Goal: Task Accomplishment & Management: Use online tool/utility

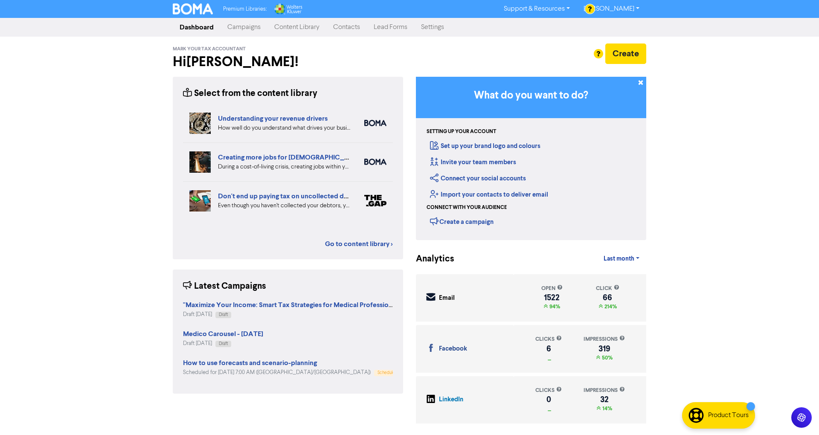
click at [294, 20] on link "Content Library" at bounding box center [296, 27] width 59 height 17
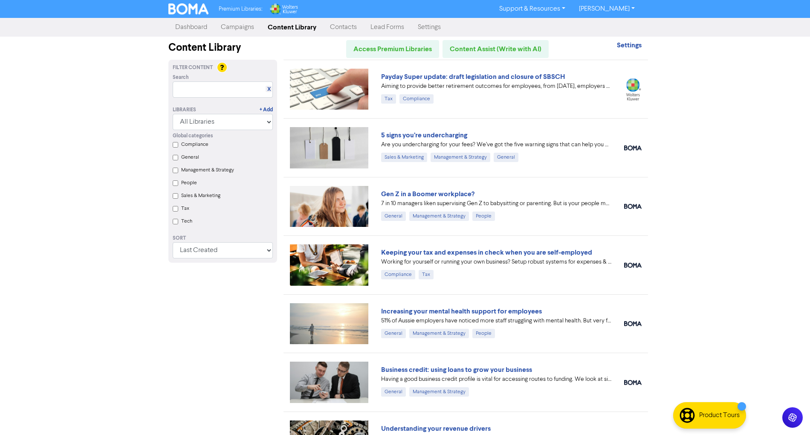
click at [240, 28] on link "Campaigns" at bounding box center [237, 27] width 47 height 17
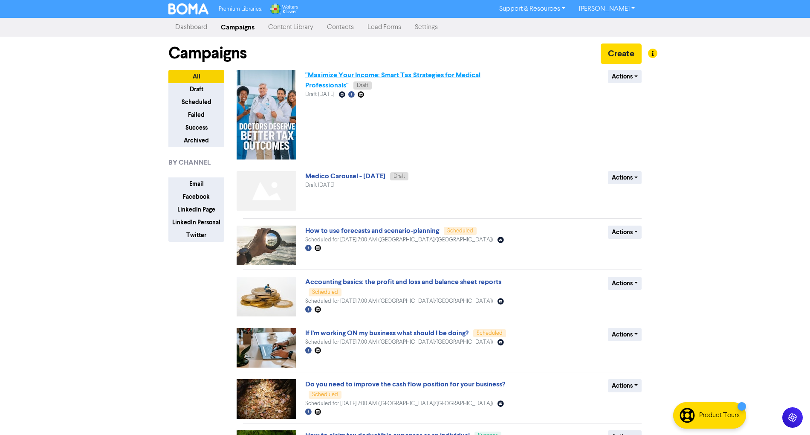
click at [401, 77] on link ""Maximize Your Income: Smart Tax Strategies for Medical Professionals"" at bounding box center [392, 80] width 175 height 19
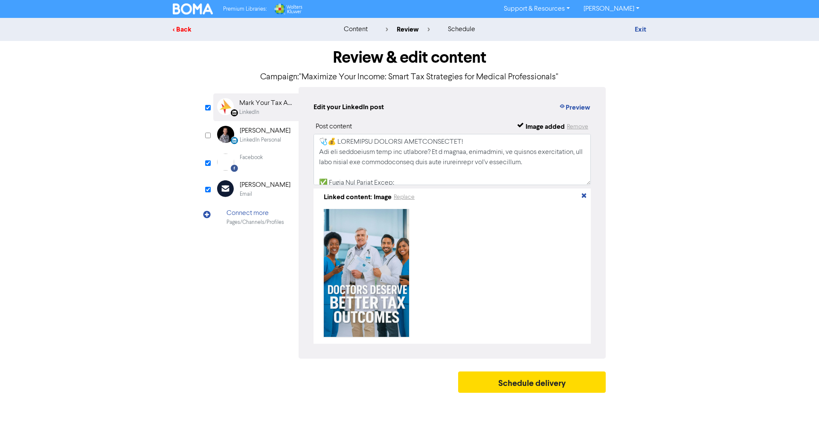
click at [186, 27] on div "< Back" at bounding box center [247, 29] width 149 height 10
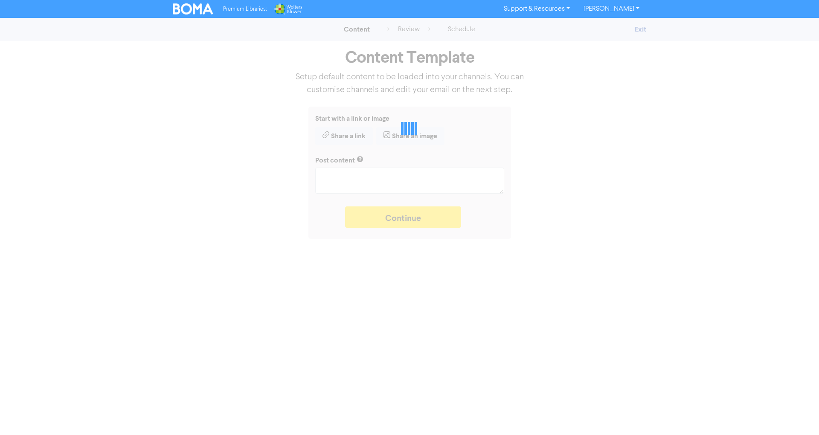
type textarea "x"
type textarea "🩺💰 LOREMIPSU DOLORSI AMETCONSECTET! Adi eli seddoeiusm temp inc utlabore? Et d …"
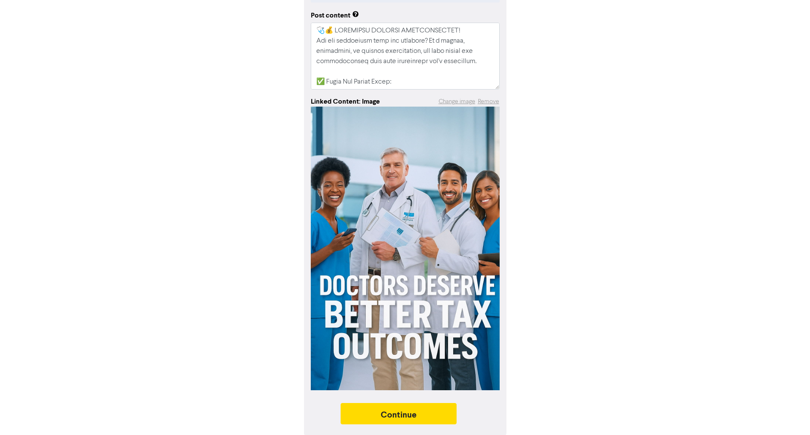
scroll to position [126, 0]
click at [446, 253] on object at bounding box center [405, 248] width 189 height 284
click at [454, 102] on button "Change image" at bounding box center [457, 101] width 38 height 10
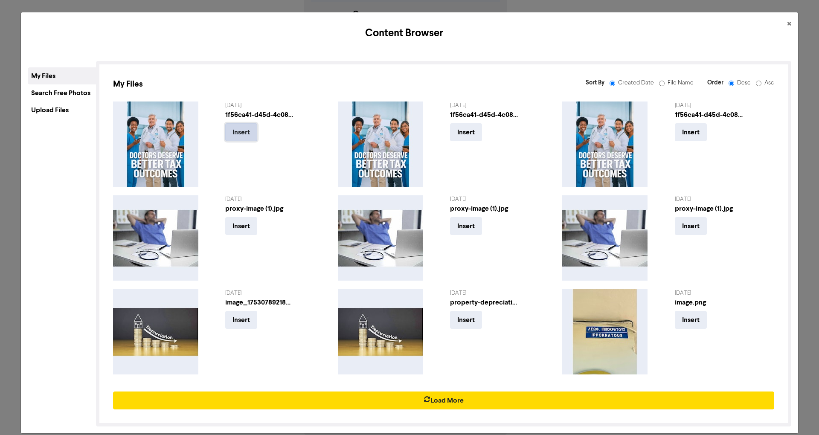
click at [241, 129] on button "Insert" at bounding box center [241, 132] width 32 height 18
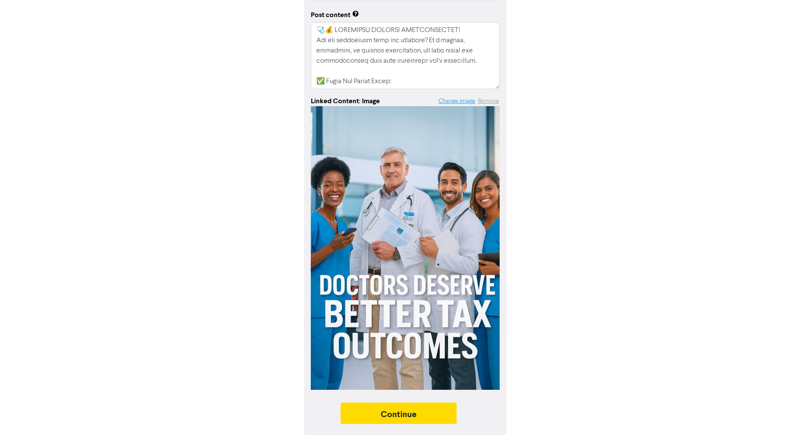
click at [453, 98] on button "Change image" at bounding box center [457, 101] width 38 height 10
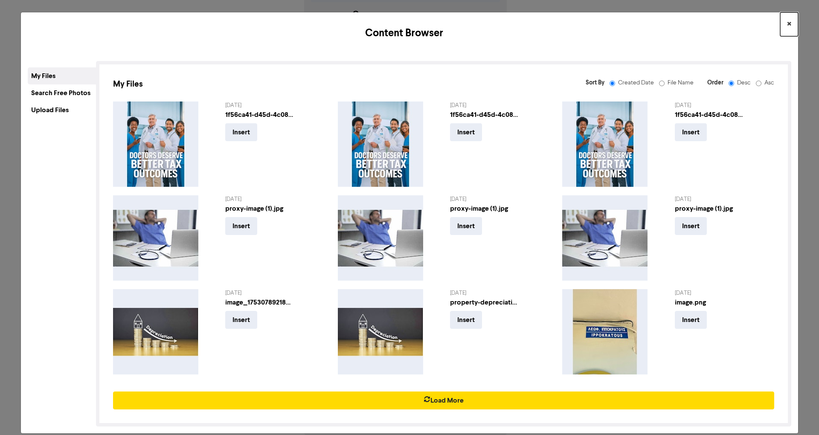
click at [784, 20] on button "×" at bounding box center [789, 24] width 18 height 24
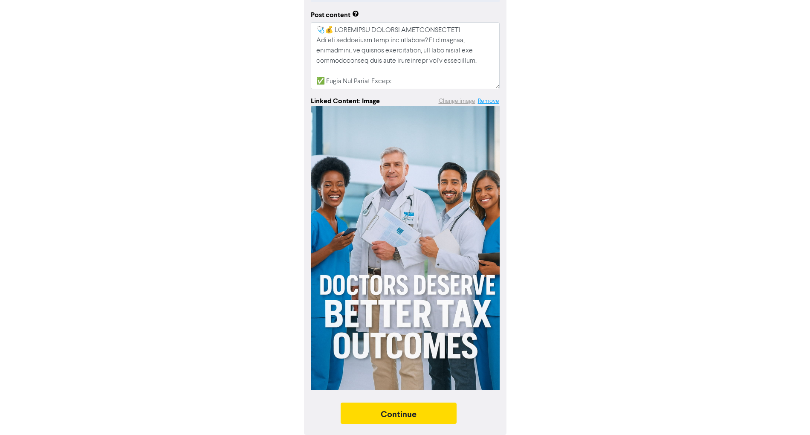
click at [491, 102] on button "Remove" at bounding box center [489, 101] width 22 height 10
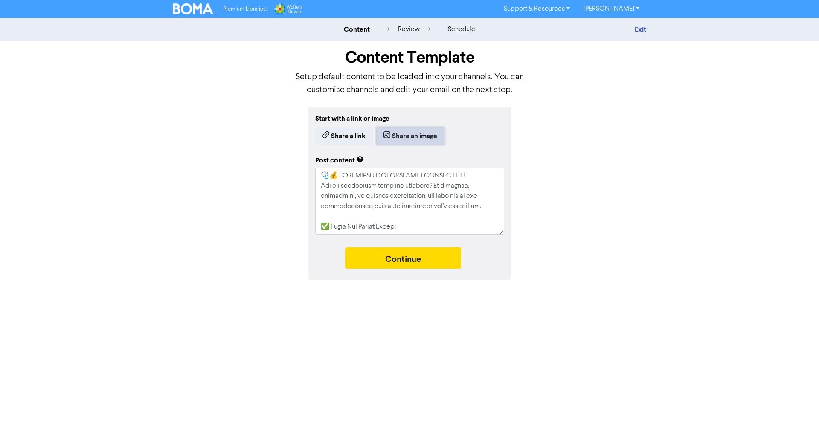
click at [420, 128] on button "Share an image" at bounding box center [410, 136] width 68 height 18
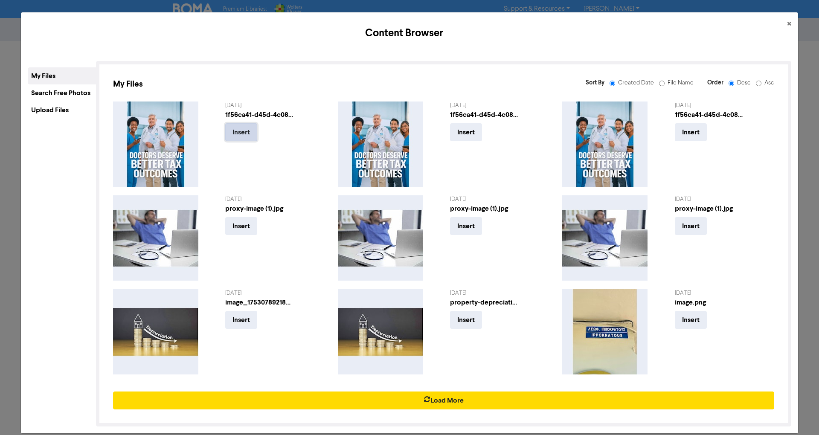
click at [241, 130] on button "Insert" at bounding box center [241, 132] width 32 height 18
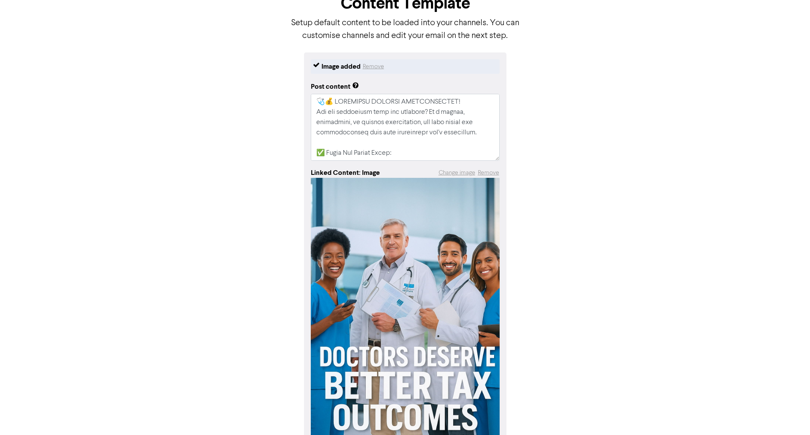
scroll to position [126, 0]
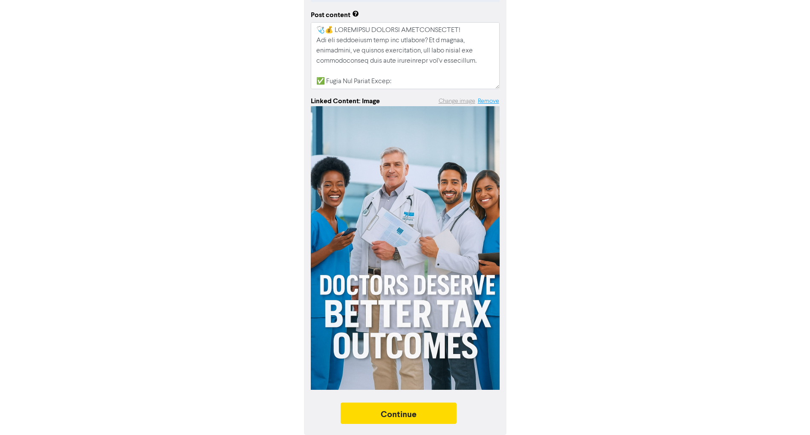
click at [485, 99] on button "Remove" at bounding box center [489, 101] width 22 height 10
type textarea "x"
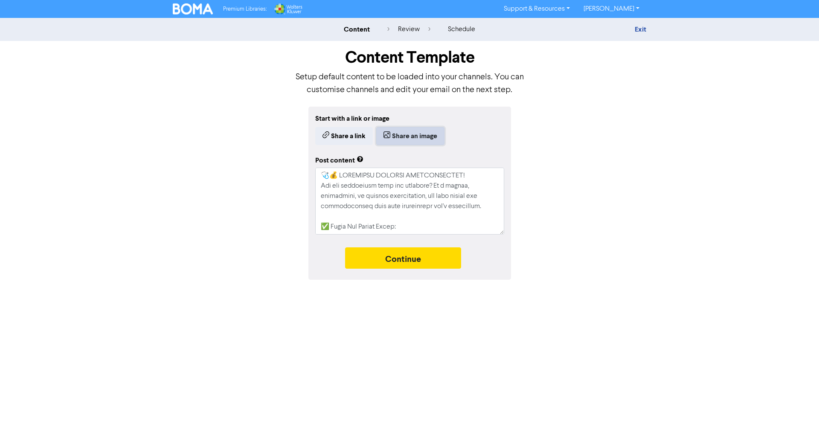
click at [424, 134] on button "Share an image" at bounding box center [410, 136] width 68 height 18
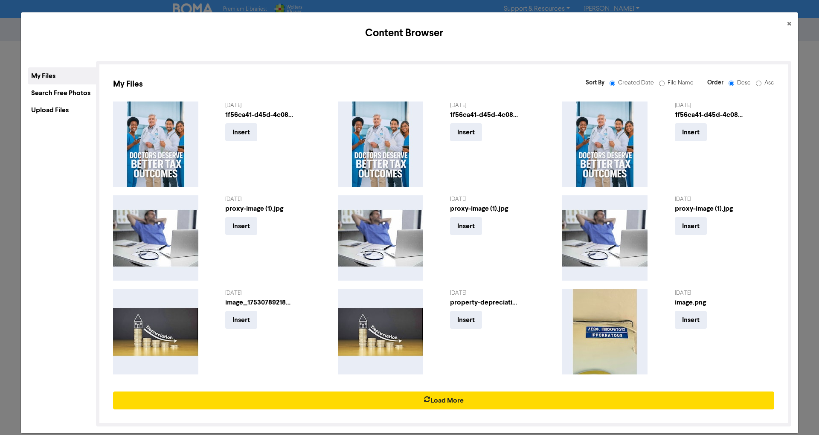
click at [70, 108] on div "Upload Files" at bounding box center [62, 109] width 68 height 17
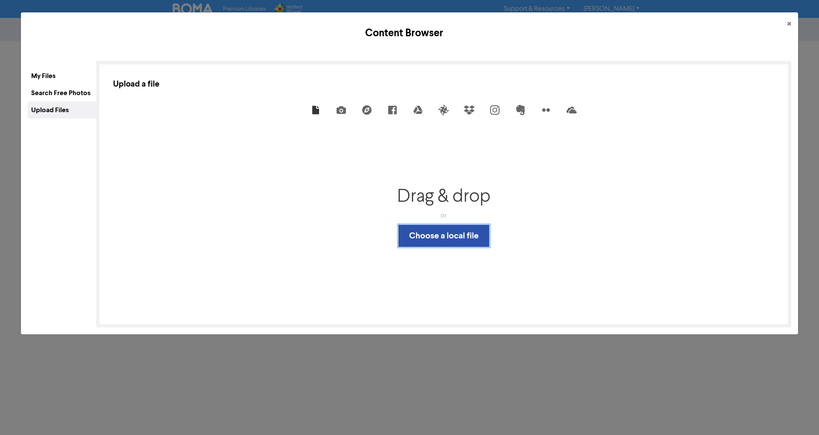
click at [466, 240] on button "Choose a local file" at bounding box center [443, 236] width 91 height 22
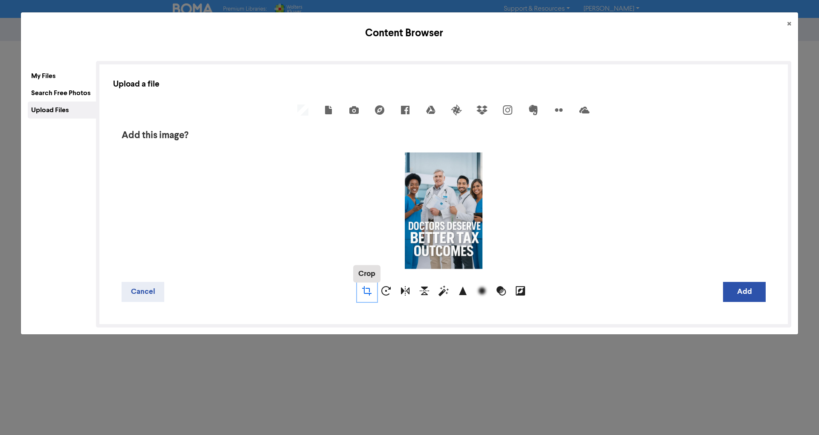
click at [365, 291] on div "Crop" at bounding box center [366, 291] width 19 height 19
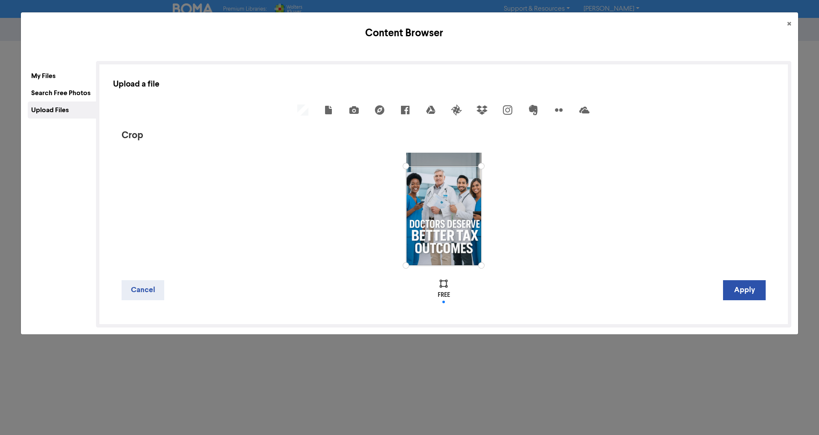
drag, startPoint x: 473, startPoint y: 154, endPoint x: 479, endPoint y: 166, distance: 13.7
click at [479, 166] on div at bounding box center [481, 166] width 15 height 15
drag, startPoint x: 476, startPoint y: 262, endPoint x: 484, endPoint y: 255, distance: 11.5
click at [484, 255] on div at bounding box center [444, 209] width 644 height 113
click at [734, 294] on button "Apply" at bounding box center [744, 290] width 43 height 20
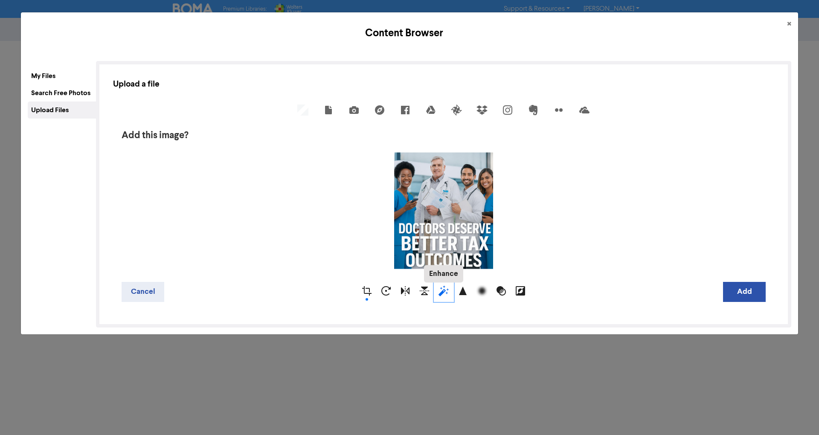
click at [444, 288] on div "Enhance" at bounding box center [443, 291] width 19 height 19
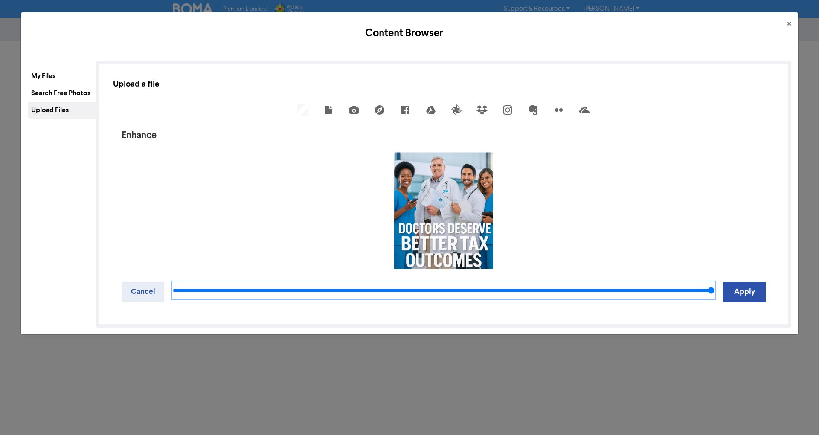
drag, startPoint x: 438, startPoint y: 287, endPoint x: 818, endPoint y: 245, distance: 382.3
type input "100"
click at [714, 282] on input "range" at bounding box center [444, 290] width 542 height 17
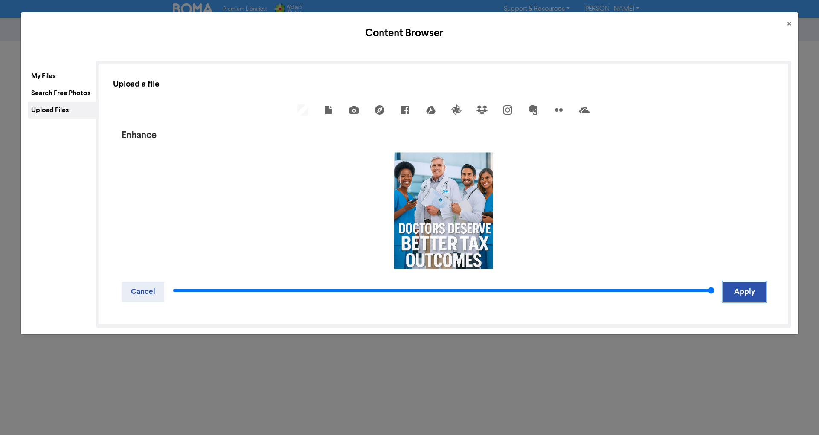
click at [741, 293] on button "Apply" at bounding box center [744, 292] width 43 height 20
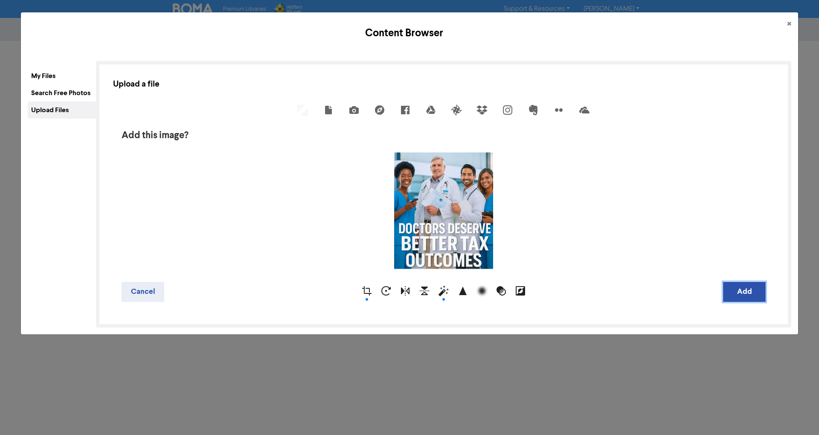
click at [737, 290] on button "Add" at bounding box center [744, 292] width 43 height 20
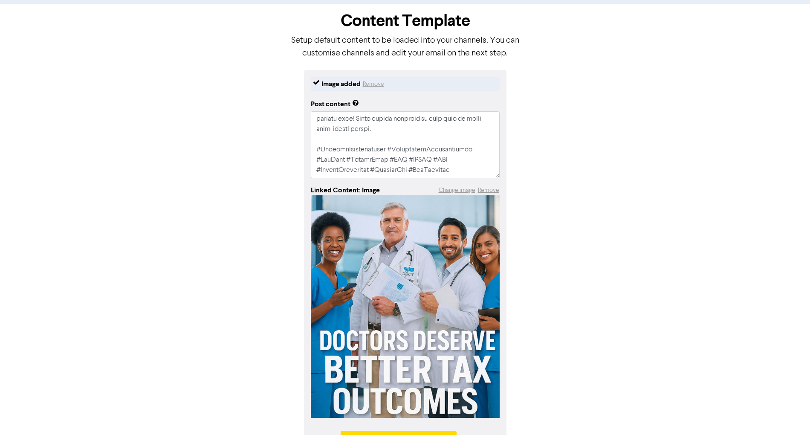
scroll to position [65, 0]
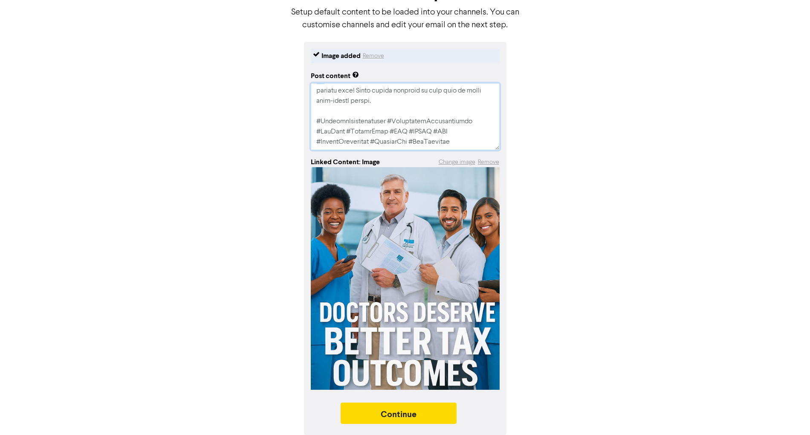
click at [316, 133] on textarea at bounding box center [405, 116] width 189 height 67
type textarea "x"
type textarea "🩺💰 LOREMIPSU DOLORSI AMETCONSECTET! Adi eli seddoeiusm temp inc utlabore? Et d …"
type textarea "x"
type textarea "🩺💰 LOREMIPSU DOLORSI AMETCONSECTET! Adi eli seddoeiusm temp inc utlabore? Et d …"
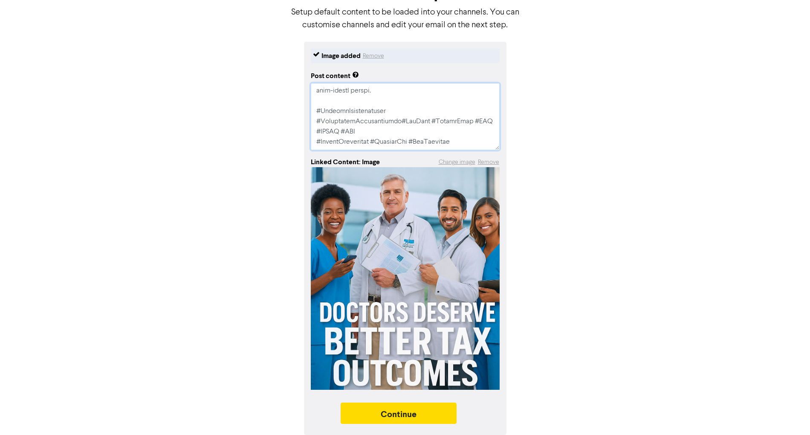
click at [316, 132] on textarea at bounding box center [405, 116] width 189 height 67
type textarea "x"
type textarea "🩺💰 LOREMIPSU DOLORSI AMETCONSECTET! Adi eli seddoeiusm temp inc utlabore? Et d …"
click at [315, 142] on textarea at bounding box center [405, 116] width 189 height 67
type textarea "x"
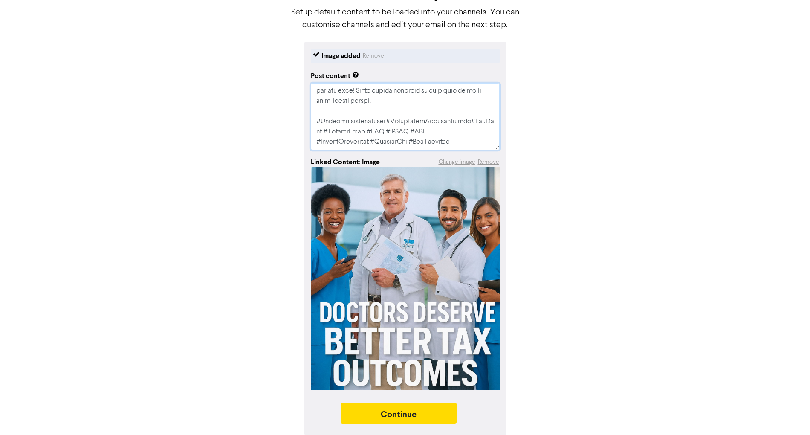
type textarea "🩺💰 LOREMIPSU DOLORSI AMETCONSECTET! Adi eli seddoeiusm temp inc utlabore? Et d …"
type textarea "x"
type textarea "🩺💰 LOREMIPSU DOLORSI AMETCONSECTET! Adi eli seddoeiusm temp inc utlabore? Et d …"
type textarea "x"
type textarea "🩺💰 LOREMIPSU DOLORSI AMETCONSECTET! Adi eli seddoeiusm temp inc utlabore? Et d …"
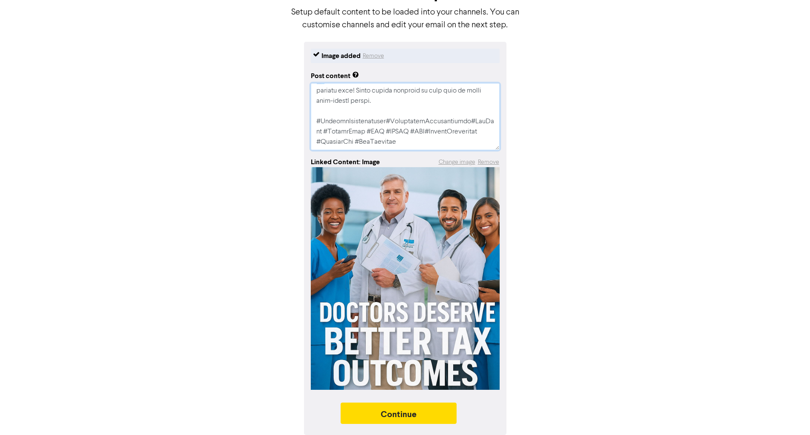
drag, startPoint x: 458, startPoint y: 122, endPoint x: 320, endPoint y: 131, distance: 138.9
click at [320, 131] on textarea at bounding box center [405, 116] width 189 height 67
click at [458, 140] on textarea at bounding box center [405, 116] width 189 height 67
paste textarea "#TaxTips"
type textarea "x"
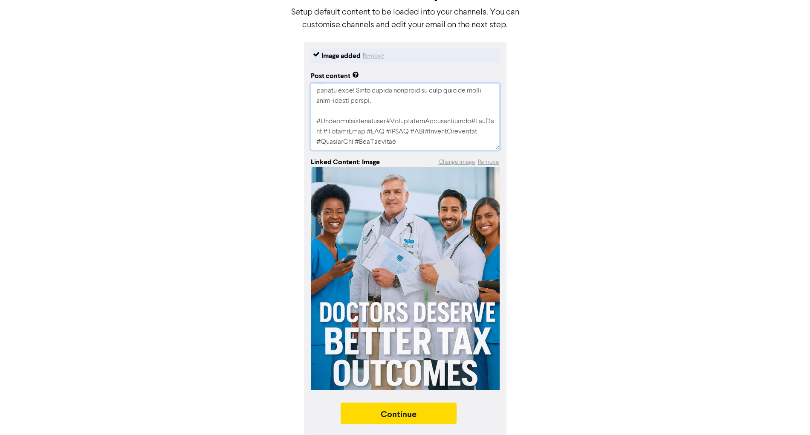
type textarea "🩺💰 LOREMIPSU DOLORSI AMETCONSECTET! Adi eli seddoeiusm temp inc utlabore? Et d …"
click at [398, 139] on textarea at bounding box center [405, 116] width 189 height 67
type textarea "x"
type textarea "🩺💰 LOREMIPSU DOLORSI AMETCONSECTET! Adi eli seddoeiusm temp inc utlabore? Et d …"
click at [322, 133] on textarea at bounding box center [405, 116] width 189 height 67
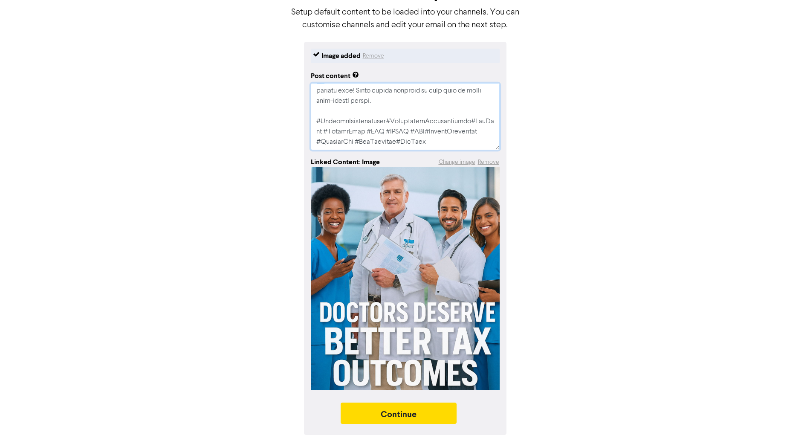
type textarea "x"
type textarea "🩺💰 LOREMIPSU DOLORSI AMETCONSECTET! Adi eli seddoeiusm temp inc utlabore? Et d …"
type textarea "x"
type textarea "🩺💰 LOREMIPSU DOLORSI AMETCONSECTET! Adi eli seddoeiusm temp inc utlabore? Et d …"
type textarea "x"
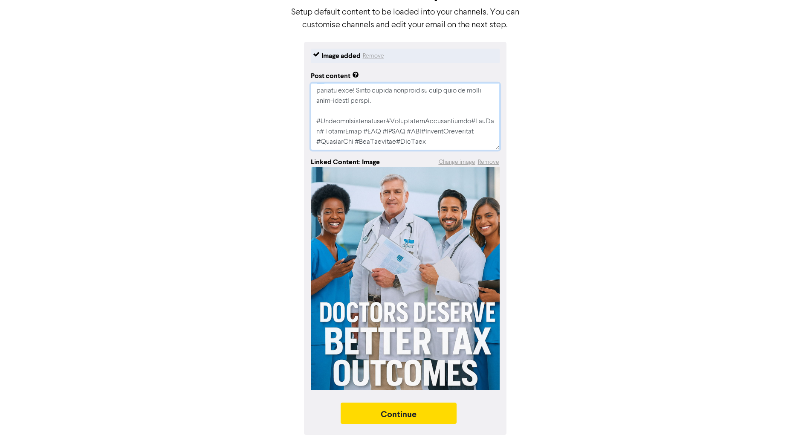
type textarea "🩺💰 LOREMIPSU DOLORSI AMETCONSECTET! Adi eli seddoeiusm temp inc utlabore? Et d …"
type textarea "x"
type textarea "🩺💰 LOREMIPSU DOLORSI AMETCONSECTET! Adi eli seddoeiusm temp inc utlabore? Et d …"
type textarea "x"
type textarea "🩺💰 LOREMIPSU DOLORSI AMETCONSECTET! Adi eli seddoeiusm temp inc utlabore? Et d …"
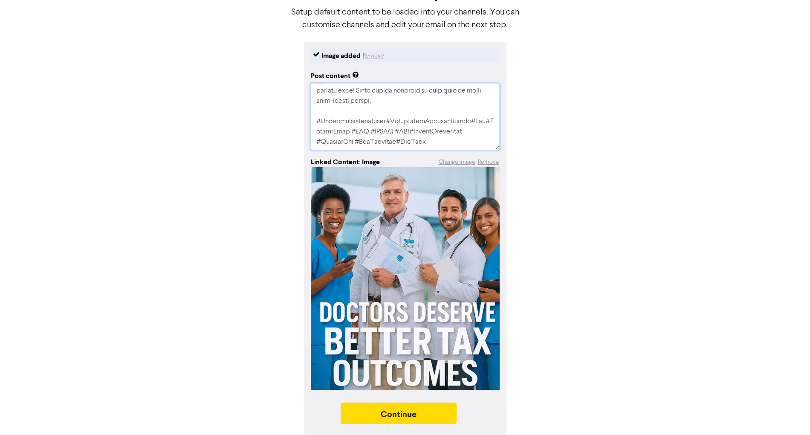
type textarea "x"
type textarea "🩺💰 LOREMIPSU DOLORSI AMETCONSECTET! Adi eli seddoeiusm temp inc utlabore? Et d …"
type textarea "x"
type textarea "🩺💰 LOREMIPSU DOLORSI AMETCONSECTET! Adi eli seddoeiusm temp inc utlabore? Et d …"
type textarea "x"
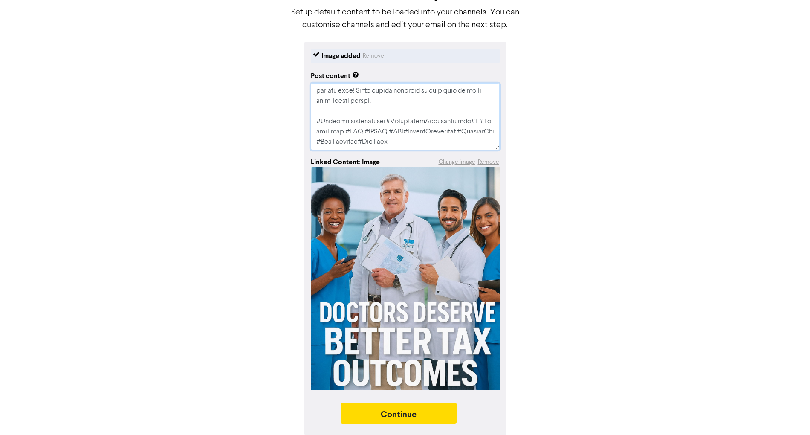
type textarea "🩺💰 LOREMIPSU DOLORSI AMETCONSECTET! Adi eli seddoeiusm temp inc utlabore? Et d …"
type textarea "x"
type textarea "🩺💰 LOREMIPSU DOLORSI AMETCONSECTET! Adi eli seddoeiusm temp inc utlabore? Et d …"
click at [330, 131] on textarea at bounding box center [405, 116] width 189 height 67
type textarea "x"
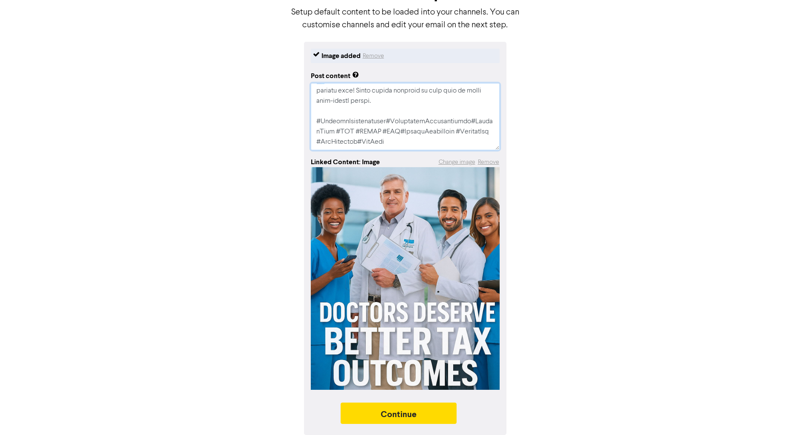
type textarea "🩺💰 LOREMIPSU DOLORSI AMETCONSECTET! Adi eli seddoeiusm temp inc utlabore? Et d …"
click at [347, 130] on textarea at bounding box center [405, 116] width 189 height 67
type textarea "x"
type textarea "🩺💰 LOREMIPSU DOLORSI AMETCONSECTET! Adi eli seddoeiusm temp inc utlabore? Et d …"
click at [372, 130] on textarea at bounding box center [405, 116] width 189 height 67
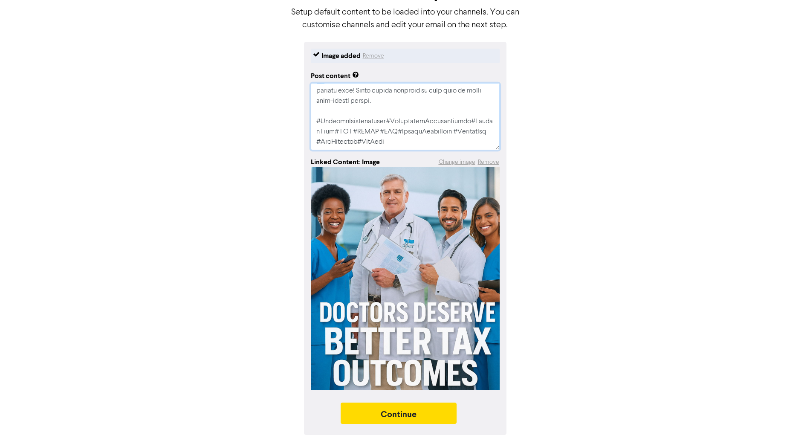
type textarea "x"
type textarea "🩺💰 LOREMIPSU DOLORSI AMETCONSECTET! Adi eli seddoeiusm temp inc utlabore? Et d …"
click at [317, 142] on textarea at bounding box center [405, 116] width 189 height 67
type textarea "x"
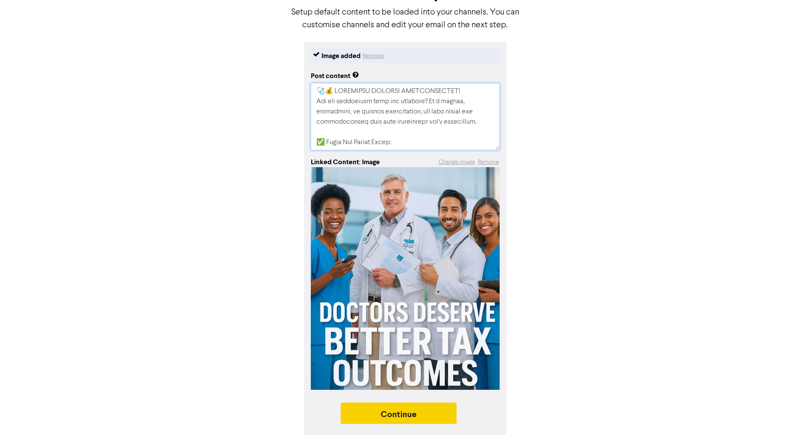
type textarea "🩺💰 LOREMIPSU DOLORSI AMETCONSECTET! Adi eli seddoeiusm temp inc utlabore? Et d …"
click at [418, 411] on button "Continue" at bounding box center [399, 413] width 116 height 21
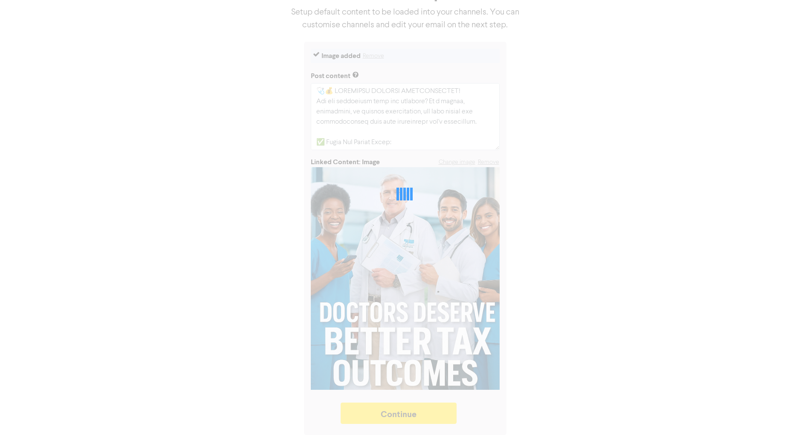
type textarea "x"
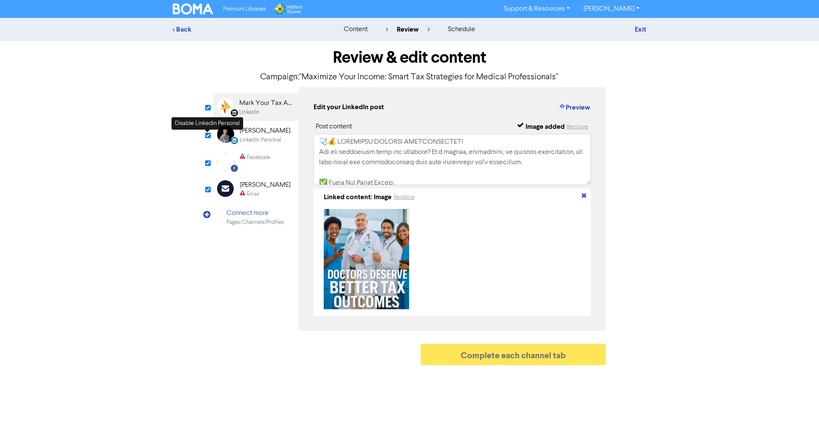
click at [206, 136] on input "checkbox" at bounding box center [208, 136] width 6 height 6
checkbox input "false"
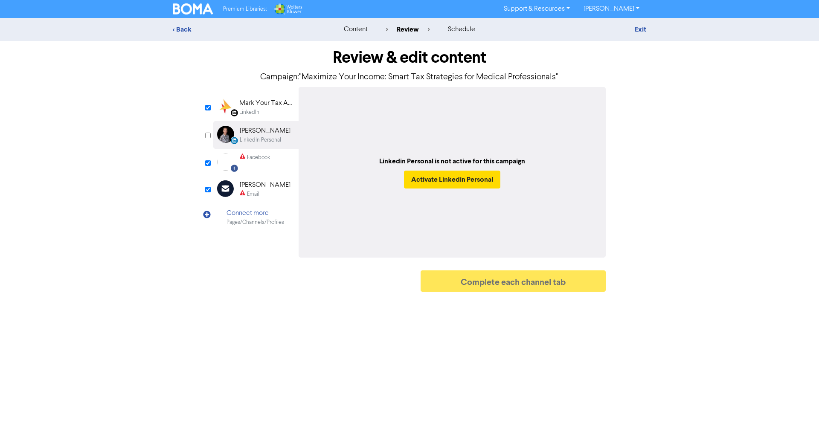
click at [270, 109] on div "LinkedIn" at bounding box center [266, 112] width 55 height 8
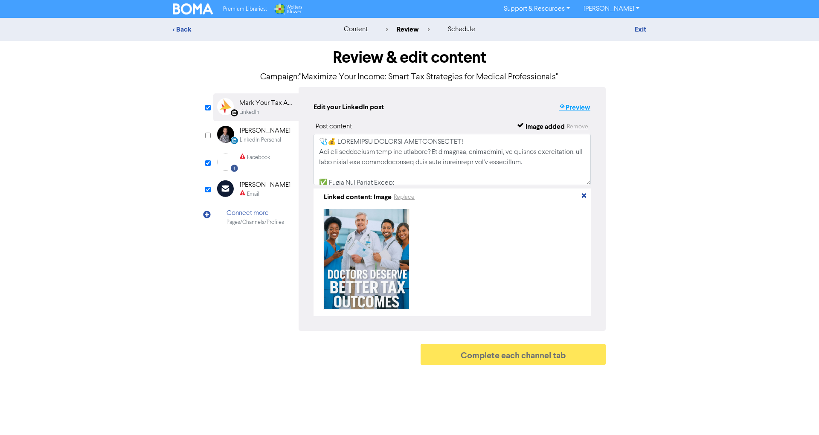
click at [582, 110] on button "Preview" at bounding box center [574, 107] width 32 height 11
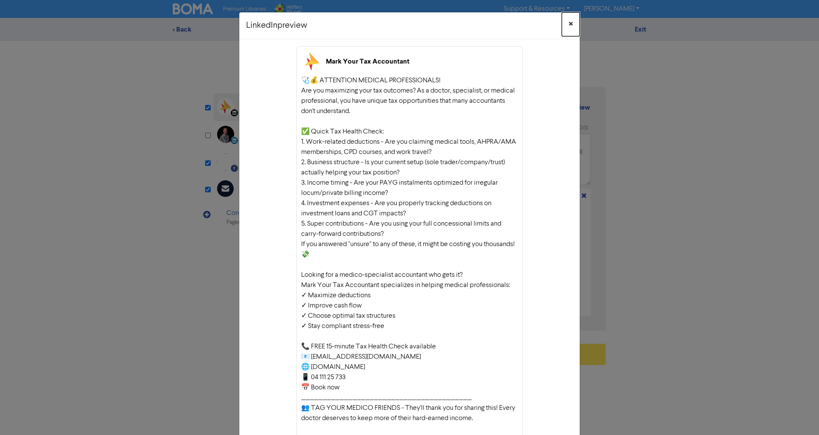
click at [563, 24] on button "×" at bounding box center [571, 24] width 18 height 24
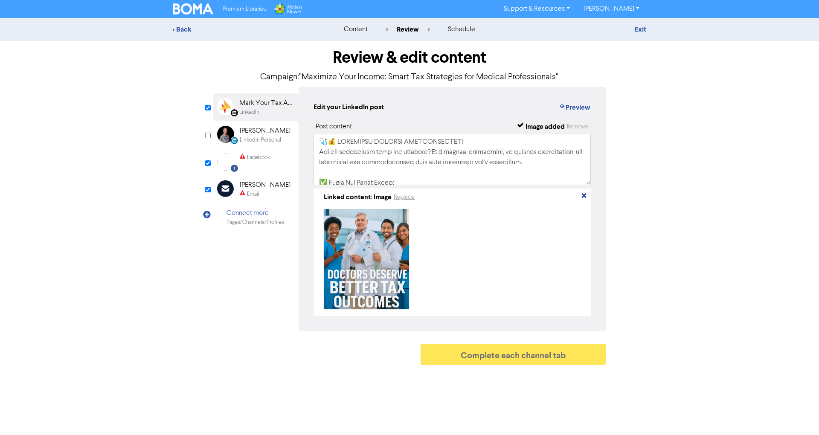
click at [257, 168] on div "Facebook" at bounding box center [255, 162] width 30 height 17
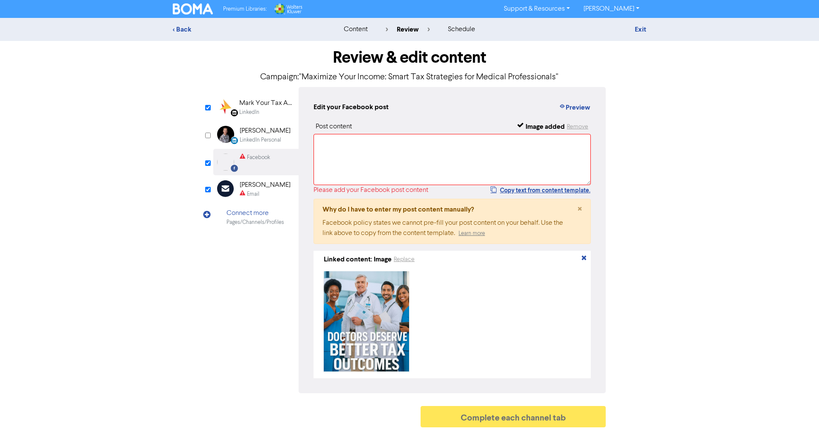
click at [552, 197] on div "Post content Image added Remove Please add your Facebook post content Copy text…" at bounding box center [451, 250] width 277 height 257
click at [549, 186] on button "Copy text from content template." at bounding box center [540, 190] width 101 height 10
click at [539, 151] on textarea at bounding box center [451, 159] width 277 height 51
paste textarea "🩺💰 LOREMIPSU DOLORSI AMETCONSECTET! Adi eli seddoeiusm temp inc utlabore? Et d …"
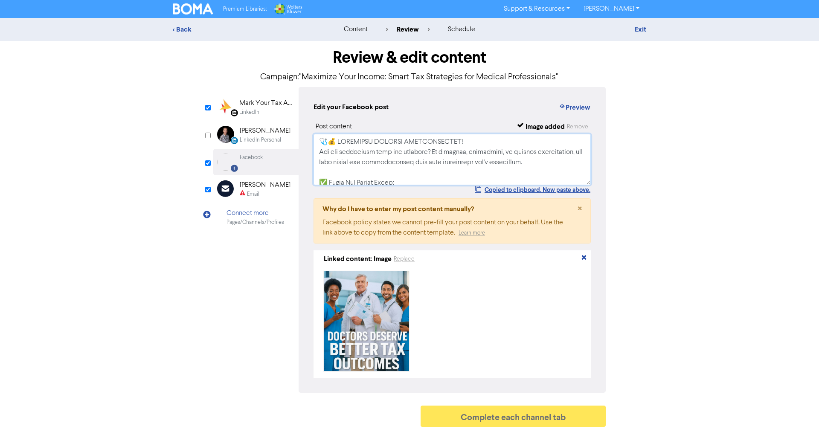
scroll to position [310, 0]
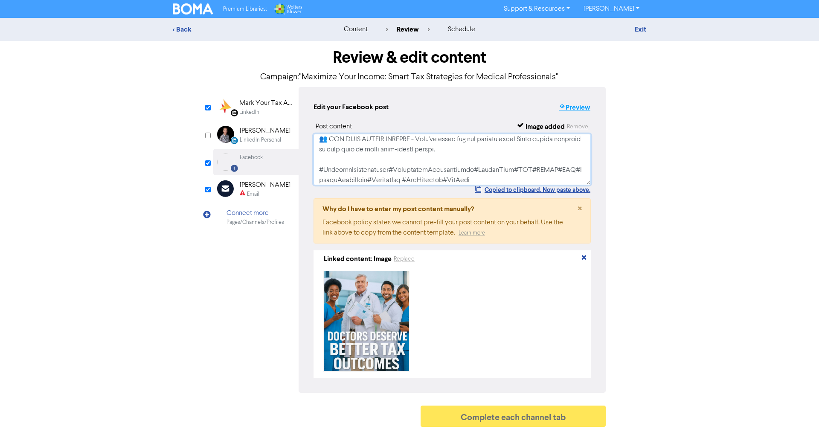
type textarea "🩺💰 LOREMIPSU DOLORSI AMETCONSECTET! Adi eli seddoeiusm temp inc utlabore? Et d …"
click at [582, 111] on button "Preview" at bounding box center [574, 107] width 32 height 11
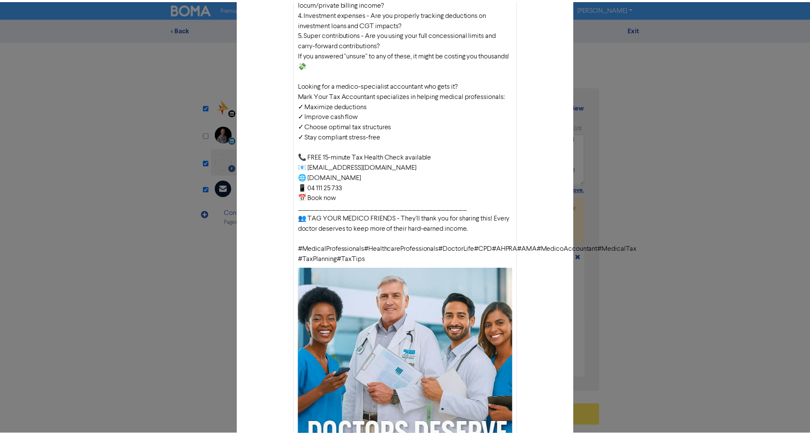
scroll to position [0, 0]
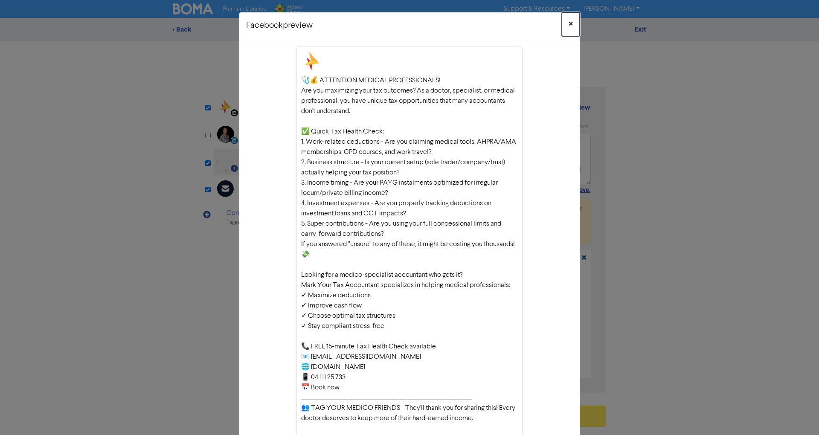
click at [568, 27] on span "×" at bounding box center [570, 24] width 4 height 13
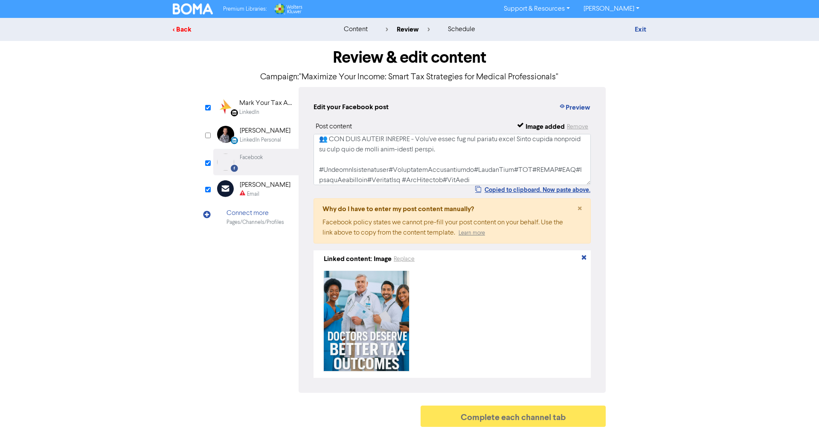
click at [177, 27] on div "< Back" at bounding box center [247, 29] width 149 height 10
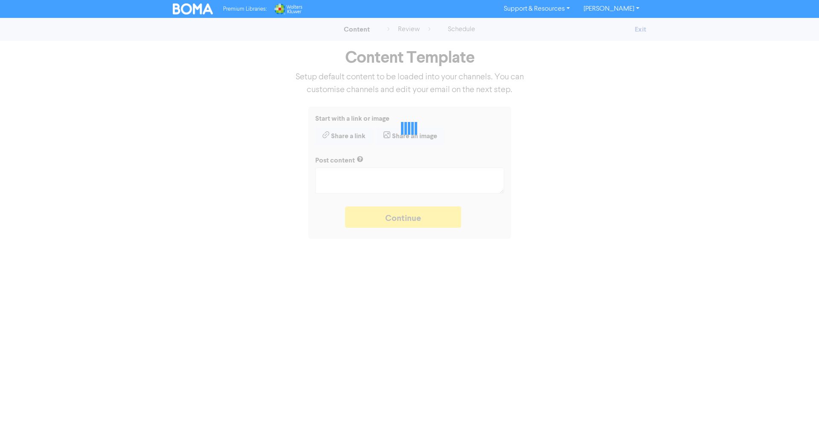
type textarea "x"
type textarea "🩺💰 LOREMIPSU DOLORSI AMETCONSECTET! Adi eli seddoeiusm temp inc utlabore? Et d …"
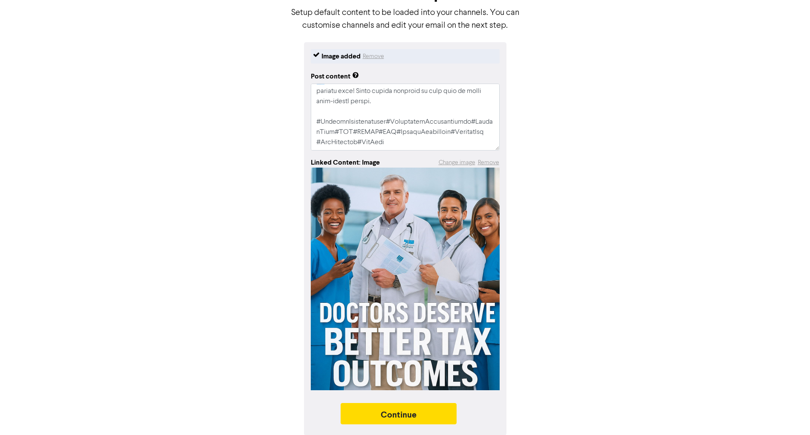
scroll to position [65, 0]
click at [459, 122] on textarea at bounding box center [405, 116] width 189 height 67
type textarea "x"
type textarea "🩺💰 LOREMIPSU DOLORSI AMETCONSECTET! Adi eli seddoeiusm temp inc utlabore? Et d …"
click at [477, 130] on textarea at bounding box center [405, 116] width 189 height 67
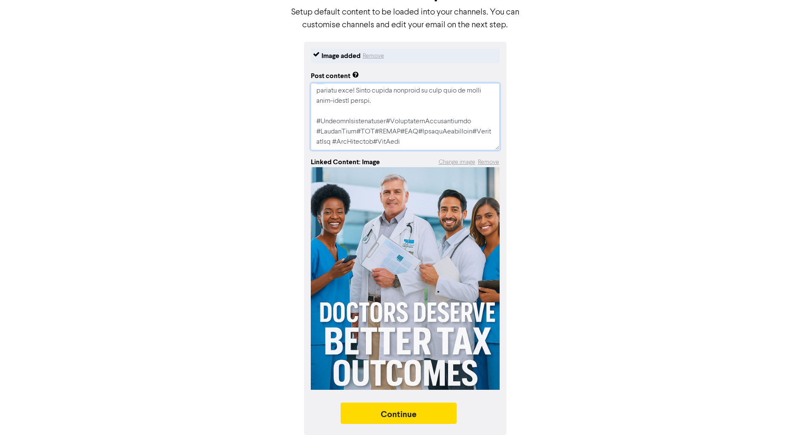
type textarea "x"
type textarea "🩺💰 LOREMIPSU DOLORSI AMETCONSECTET! Adi eli seddoeiusm temp inc utlabore? Et d …"
click at [431, 418] on button "Continue" at bounding box center [399, 413] width 116 height 21
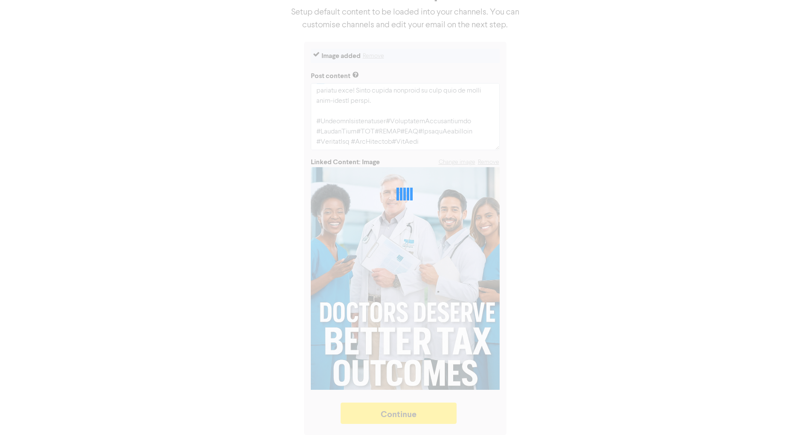
type textarea "x"
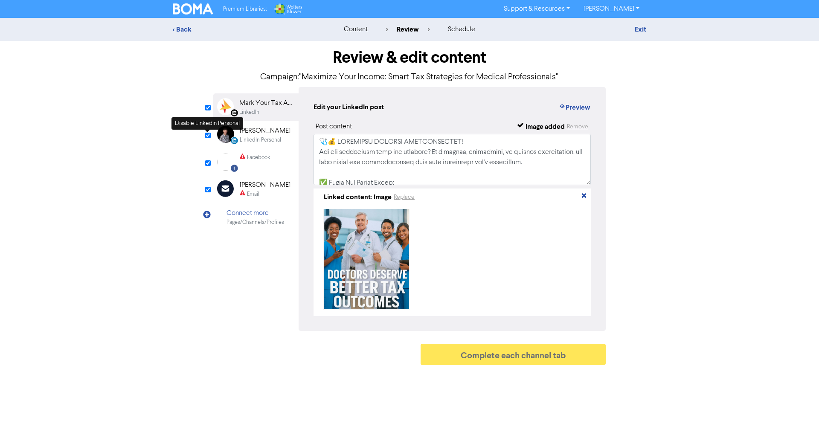
click at [207, 136] on input "checkbox" at bounding box center [208, 136] width 6 height 6
checkbox input "false"
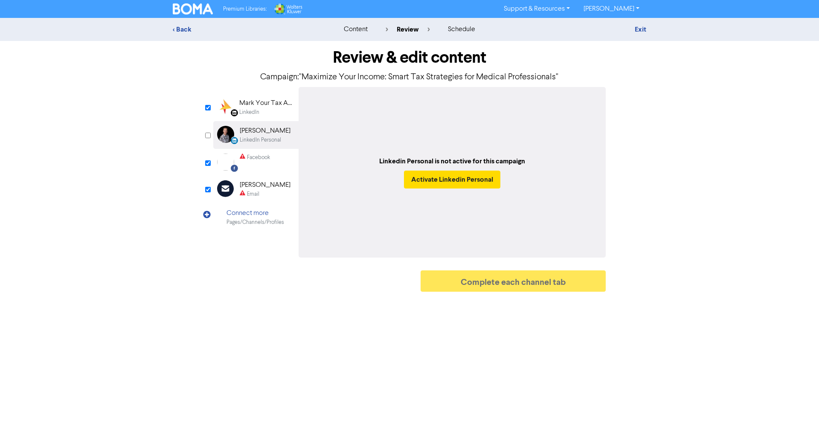
click at [279, 112] on div "LinkedIn" at bounding box center [266, 112] width 55 height 8
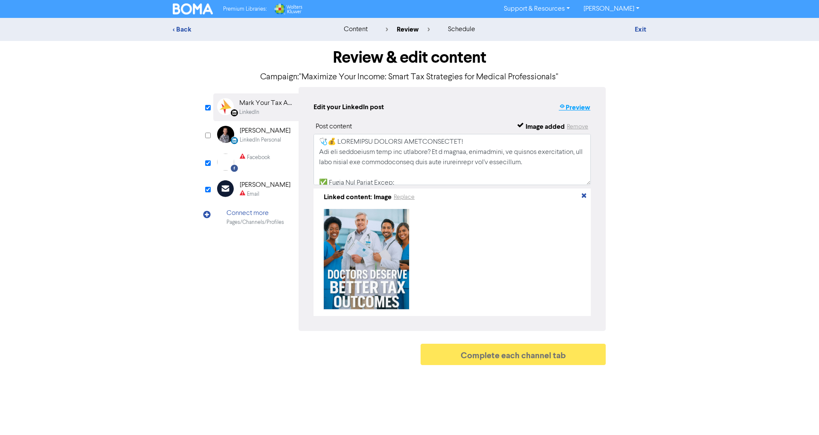
click at [570, 110] on button "Preview" at bounding box center [574, 107] width 32 height 11
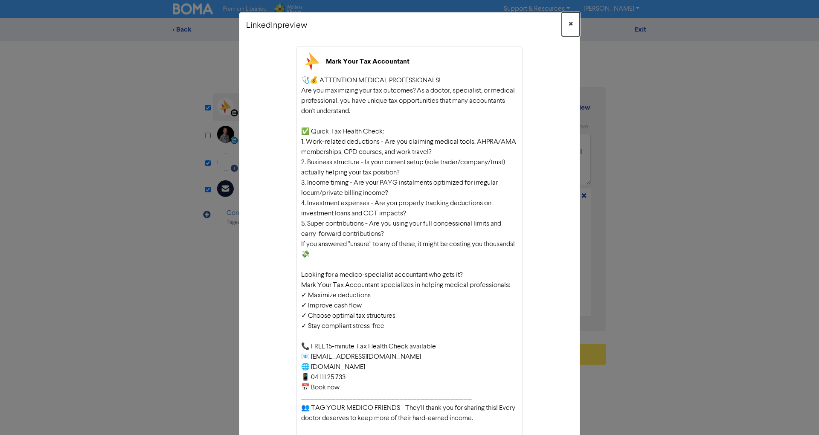
click at [568, 21] on span "×" at bounding box center [570, 24] width 4 height 13
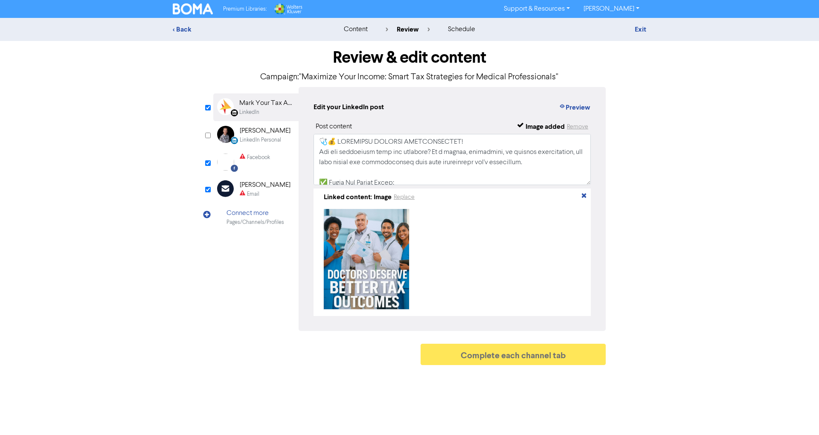
click at [269, 167] on div "Facebook" at bounding box center [255, 162] width 30 height 17
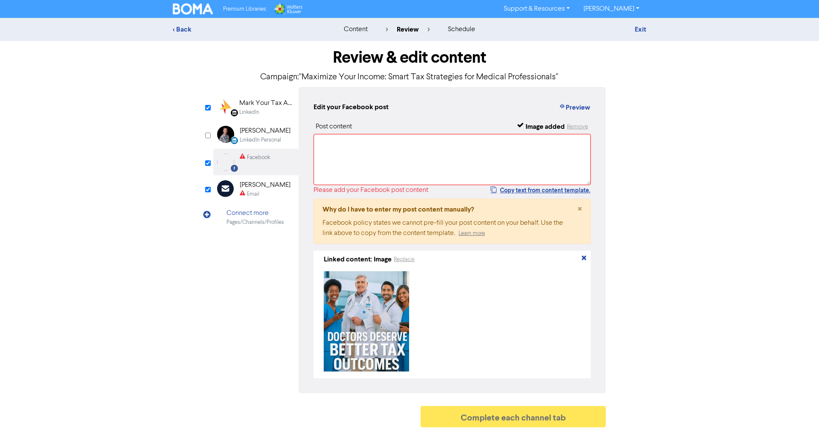
click at [535, 197] on div "Post content Image added Remove Please add your Facebook post content Copy text…" at bounding box center [451, 250] width 277 height 257
drag, startPoint x: 536, startPoint y: 189, endPoint x: 526, endPoint y: 173, distance: 19.4
click at [536, 189] on button "Copy text from content template." at bounding box center [540, 190] width 101 height 10
click at [518, 160] on textarea at bounding box center [451, 159] width 277 height 51
paste textarea "🩺💰 LOREMIPSU DOLORSI AMETCONSECTET! Adi eli seddoeiusm temp inc utlabore? Et d …"
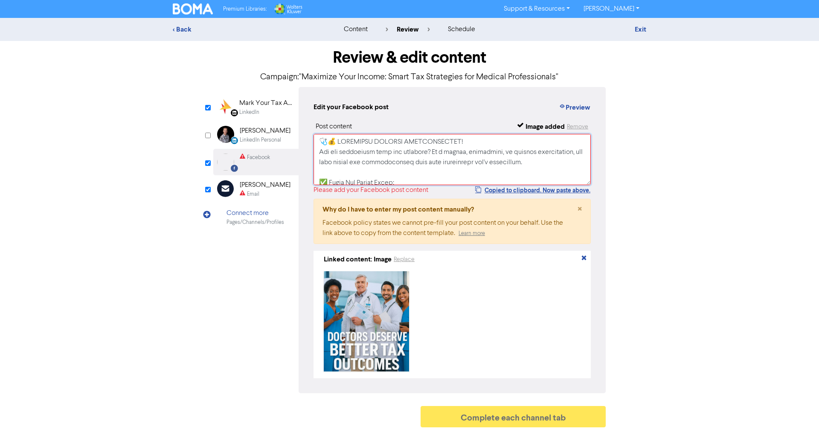
scroll to position [320, 0]
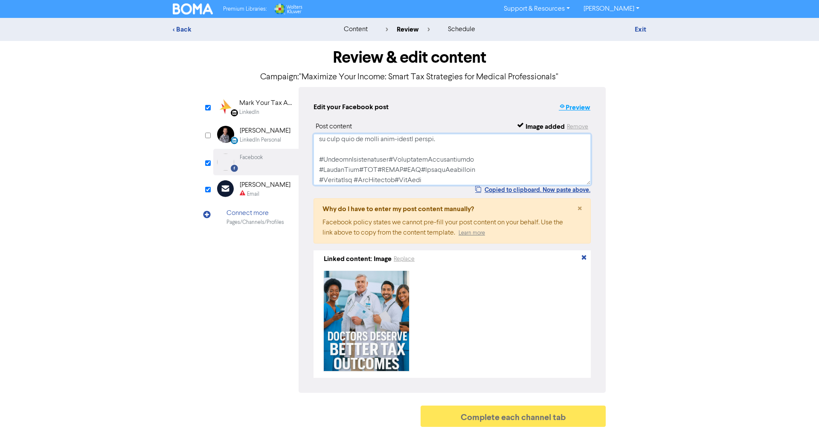
type textarea "🩺💰 LOREMIPSU DOLORSI AMETCONSECTET! Adi eli seddoeiusm temp inc utlabore? Et d …"
click at [589, 110] on button "Preview" at bounding box center [574, 107] width 32 height 11
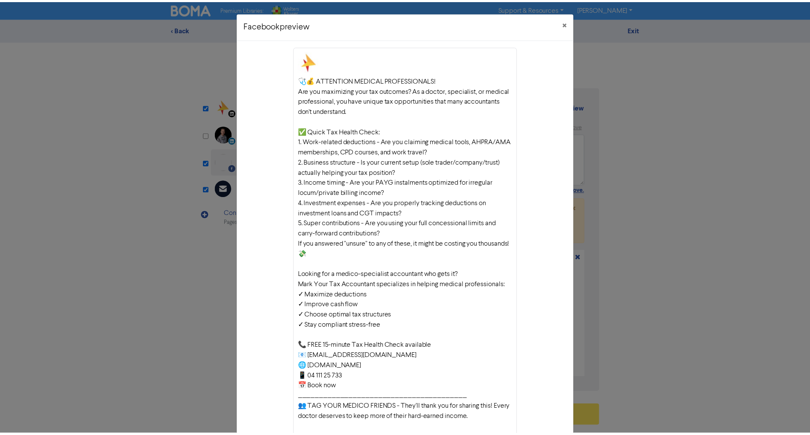
scroll to position [0, 0]
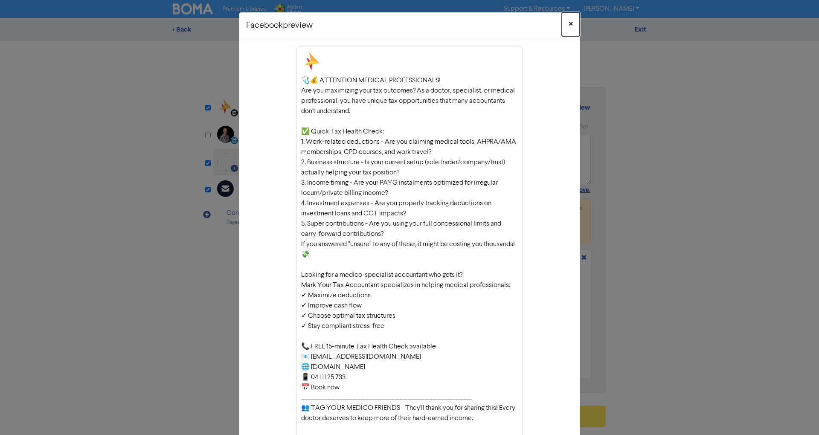
click at [562, 22] on button "×" at bounding box center [571, 24] width 18 height 24
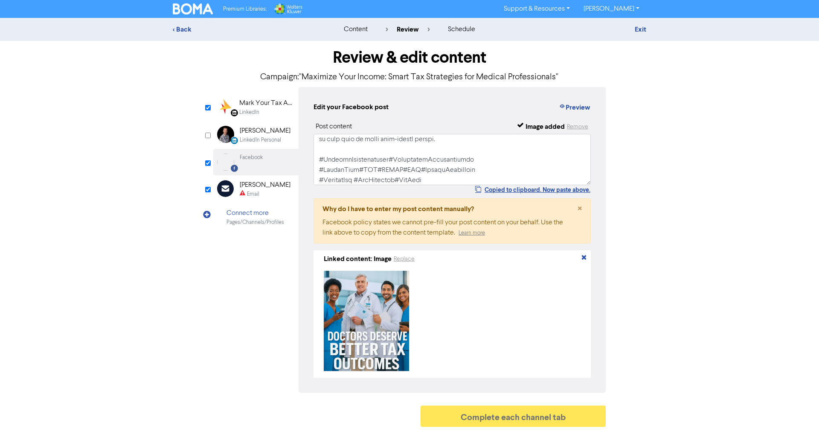
click at [254, 193] on div "Email" at bounding box center [253, 194] width 12 height 8
type input "🩺💰 LOREMIPSU DOLORSI AMETCONSECTET!Adi eli seddoeiusm temp inc utlabore? Et d m…"
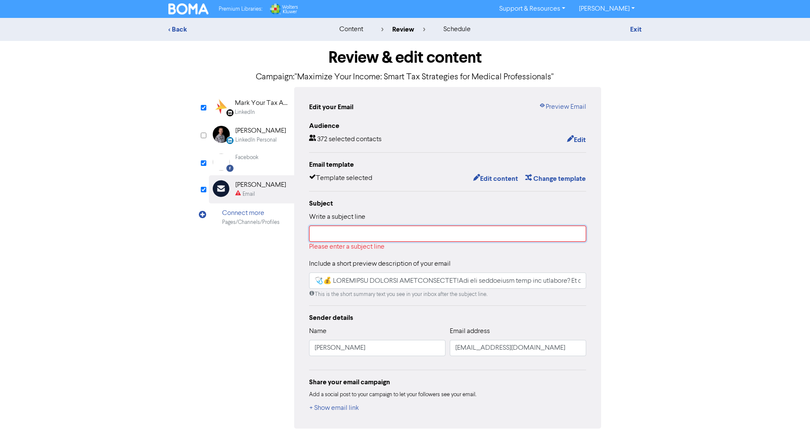
click at [450, 236] on input "text" at bounding box center [447, 234] width 277 height 16
paste input "Maximize Your Income: Smart Tax Strategies for Medical Professionals"
type input "Maximize Your Income: Smart Tax Strategies for Medical Professionals"
type input "🩺💰 LOREMIPSU DOLORSI AMETCONSECTET!Adi eli seddoeiusm temp inc utlabore? Et d m…"
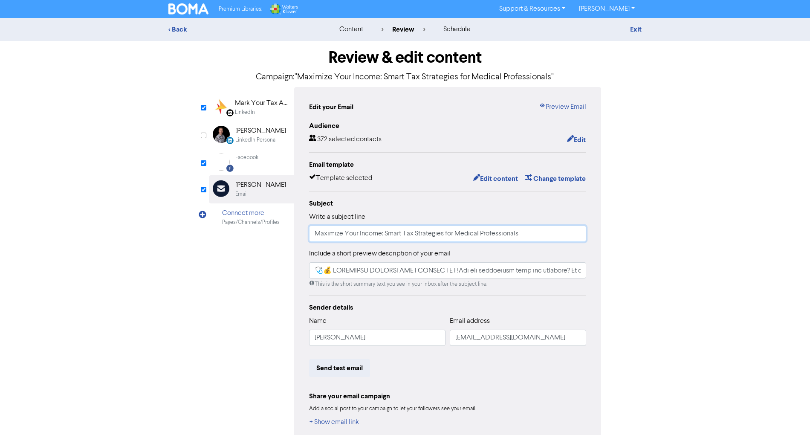
type input "Maximize Your Income: Smart Tax Strategies for Medical Professionals"
type input "🩺💰 LOREMIPSU DOLORSI AMETCONSECTET!Adi eli seddoeiusm temp inc utlabore? Et d m…"
click at [468, 273] on input "text" at bounding box center [447, 270] width 277 height 16
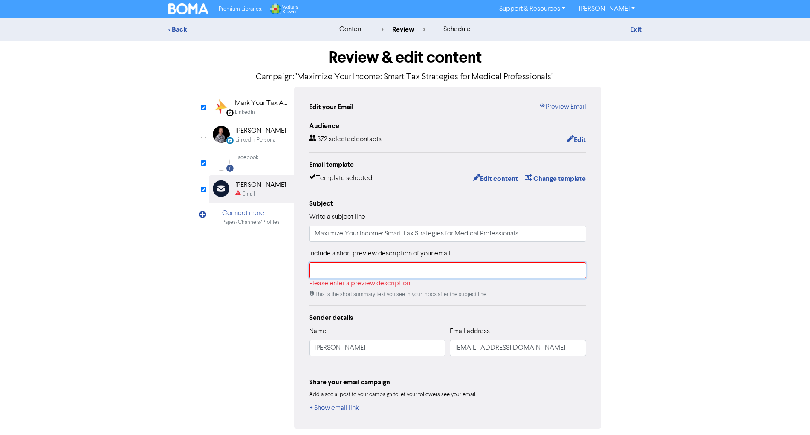
paste input "Doctors Deserve Better Tax Outcomes"
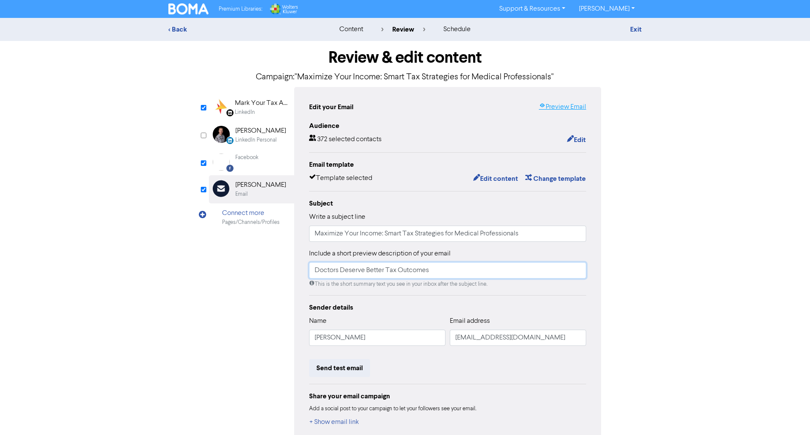
type input "Doctors Deserve Better Tax Outcomes"
click at [554, 107] on link "Preview Email" at bounding box center [562, 107] width 47 height 10
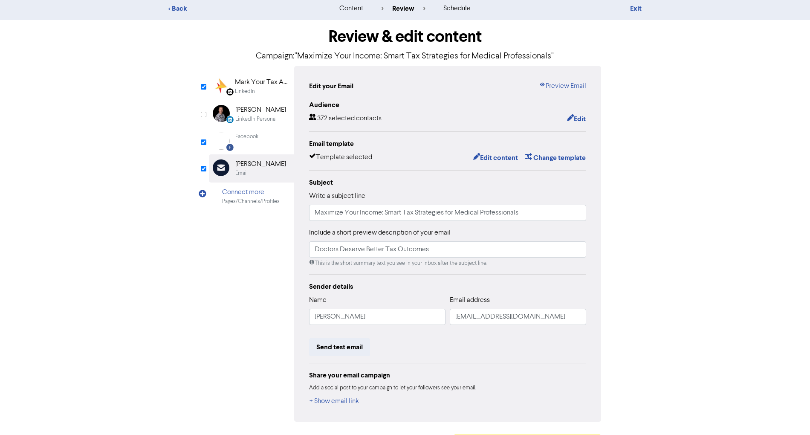
scroll to position [45, 0]
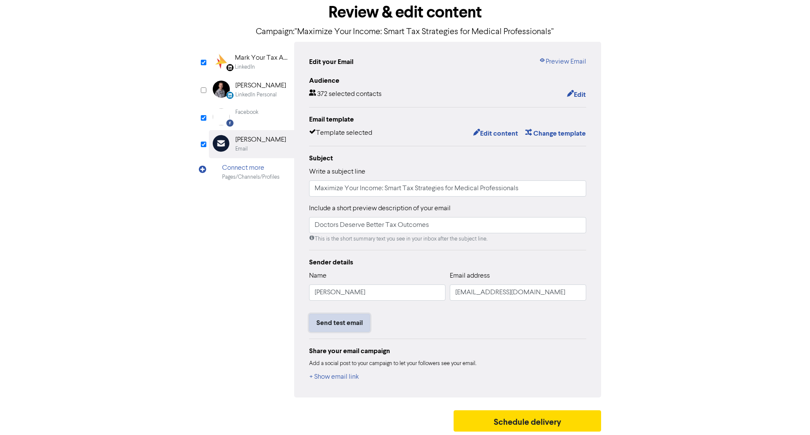
click at [358, 322] on button "Send test email" at bounding box center [339, 323] width 61 height 18
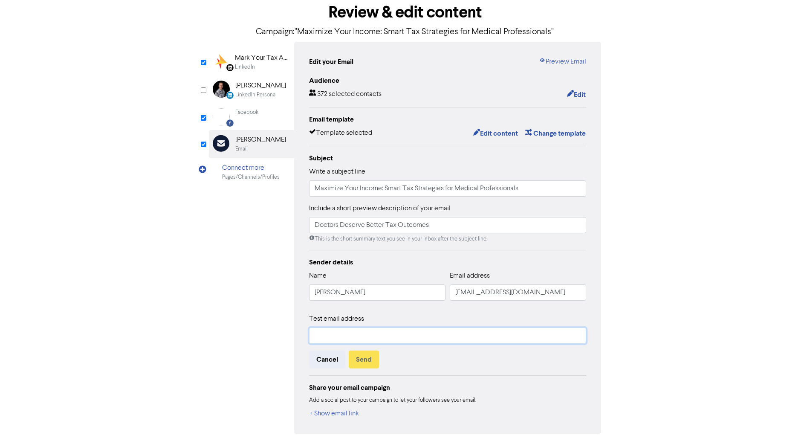
click at [370, 330] on input "text" at bounding box center [447, 335] width 277 height 16
click at [413, 331] on input "text" at bounding box center [447, 335] width 277 height 16
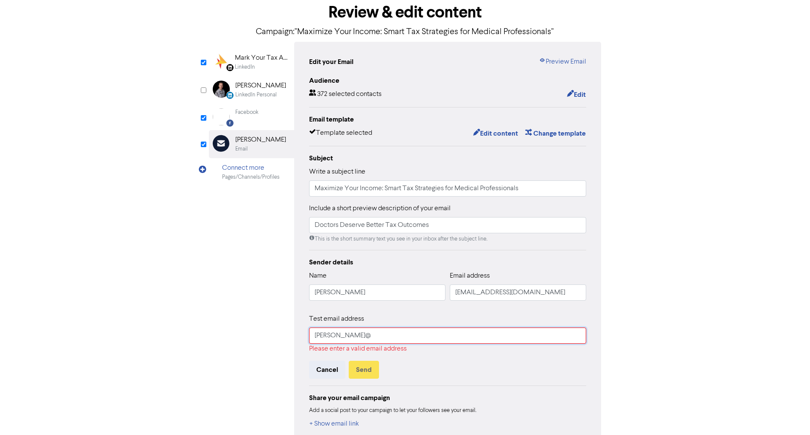
type input "[PERSON_NAME][EMAIL_ADDRESS][DOMAIN_NAME]"
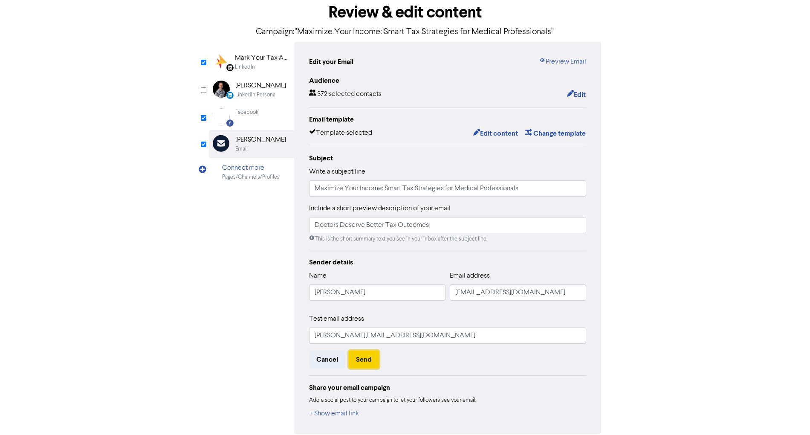
click at [366, 363] on button "Send" at bounding box center [364, 359] width 30 height 18
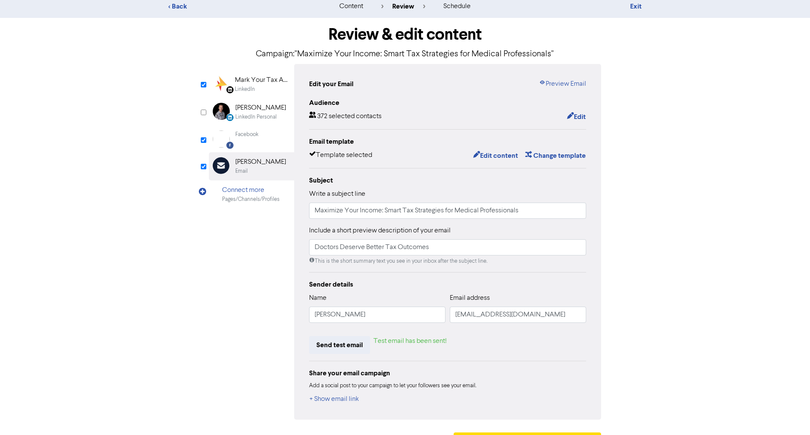
scroll to position [0, 0]
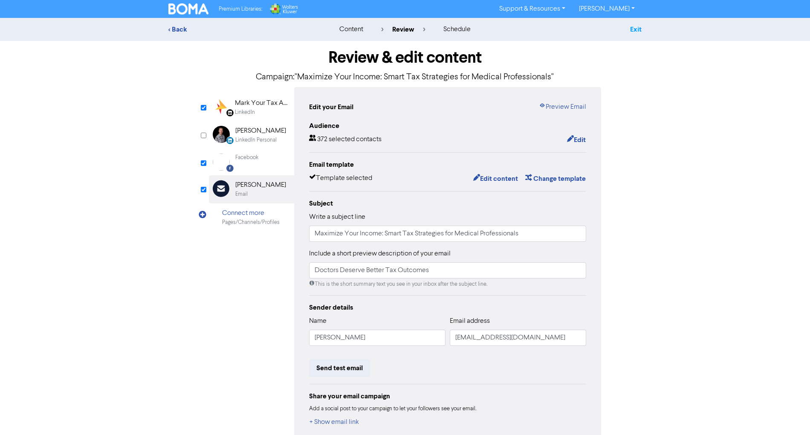
click at [632, 29] on link "Exit" at bounding box center [636, 29] width 12 height 9
